Goal: Transaction & Acquisition: Purchase product/service

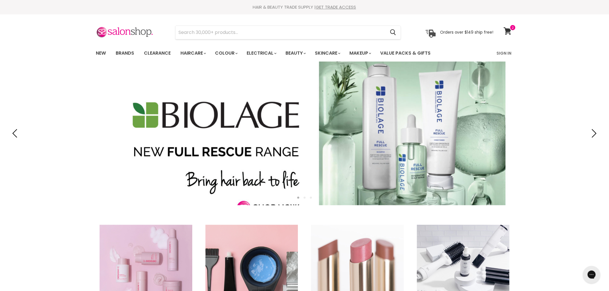
type input "Wetbrush detangler revelation- dark floral"
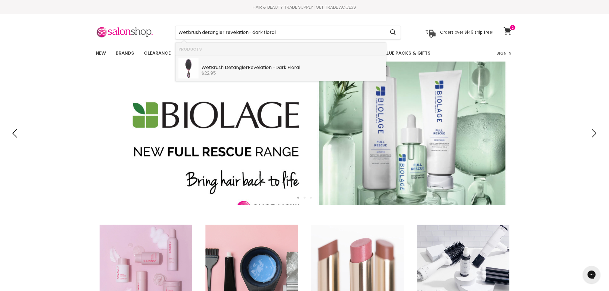
click at [215, 68] on b "WetBrush" at bounding box center [212, 67] width 22 height 7
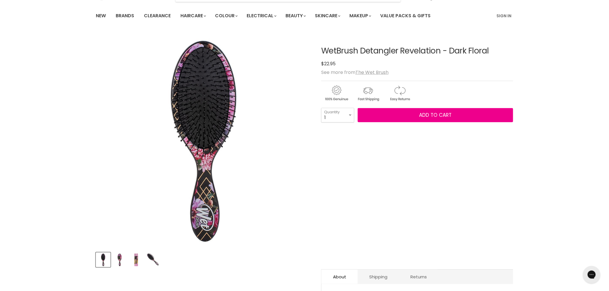
scroll to position [64, 0]
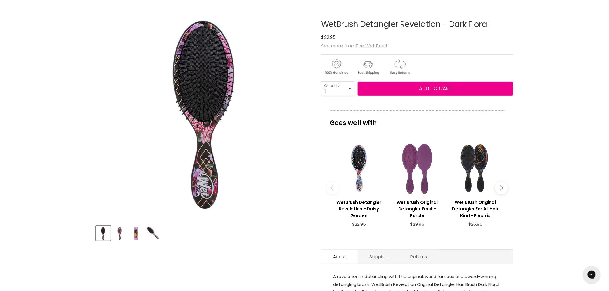
click at [121, 235] on img "Product thumbnails" at bounding box center [120, 234] width 14 height 14
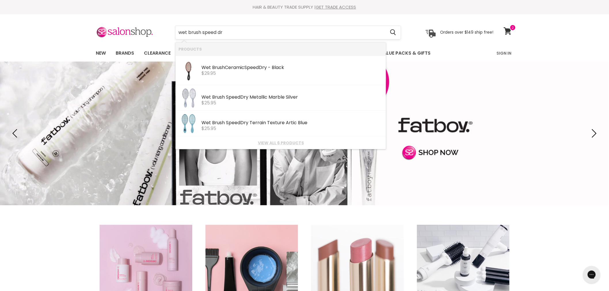
type input "wet brush speed dry"
click at [226, 130] on div "$25.95" at bounding box center [292, 128] width 182 height 5
